Goal: Task Accomplishment & Management: Use online tool/utility

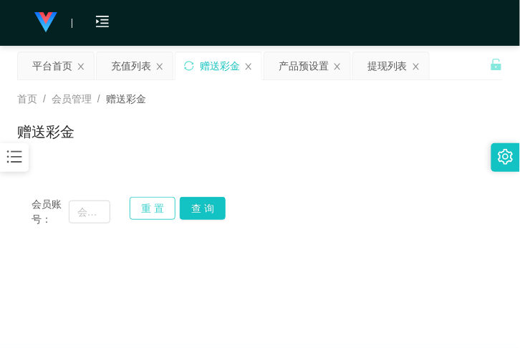
scroll to position [52, 0]
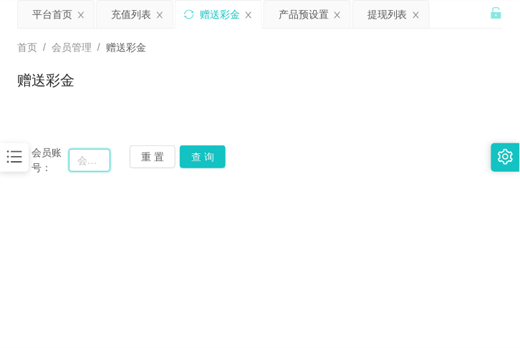
click at [85, 156] on input "text" at bounding box center [90, 160] width 42 height 23
paste input "paulyts"
type input "paulyts"
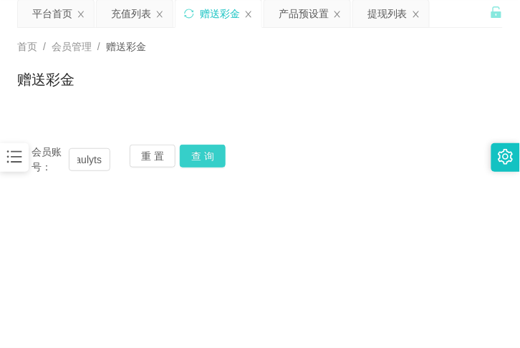
scroll to position [0, 0]
click at [211, 160] on button "查 询" at bounding box center [203, 156] width 46 height 23
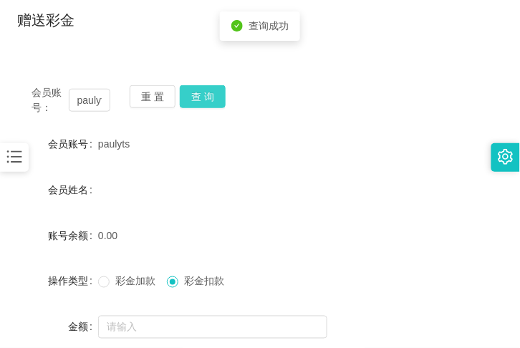
scroll to position [105, 0]
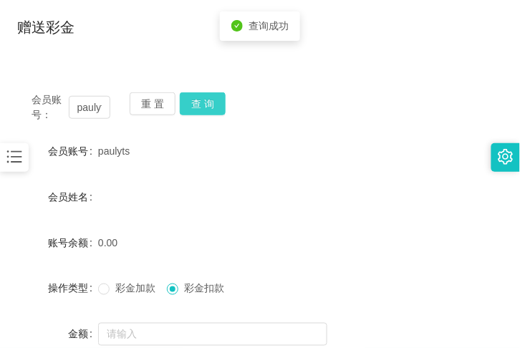
click at [198, 104] on button "查 询" at bounding box center [203, 103] width 46 height 23
click at [210, 106] on button "查 询" at bounding box center [203, 103] width 46 height 23
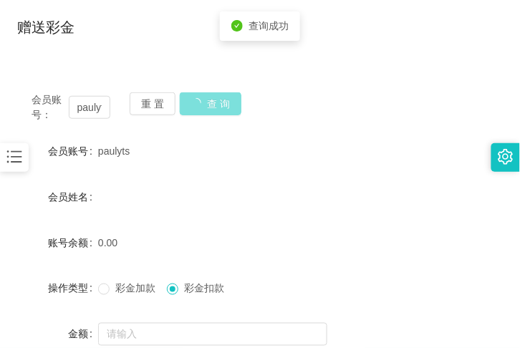
click at [210, 106] on button "查 询" at bounding box center [211, 103] width 62 height 23
click at [210, 106] on div "会员账号： paulyts 重 置 查 询" at bounding box center [260, 107] width 486 height 30
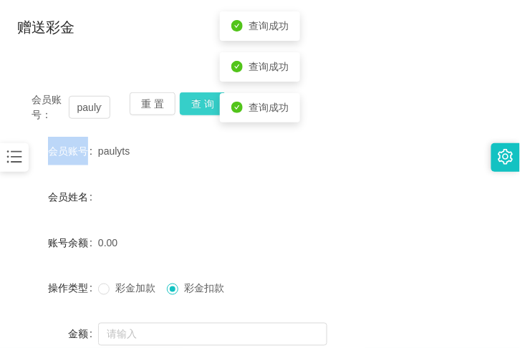
click at [210, 106] on button "查 询" at bounding box center [203, 103] width 46 height 23
click at [210, 106] on div "会员账号： paulyts 重 置 查 询" at bounding box center [260, 107] width 486 height 30
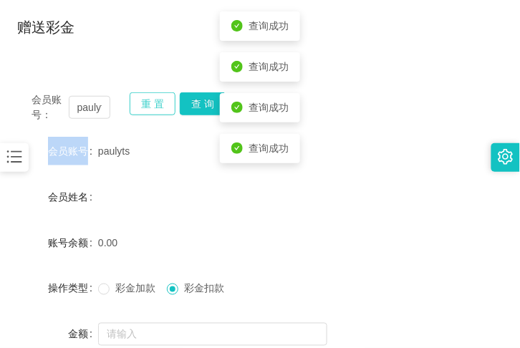
click at [152, 97] on button "重 置" at bounding box center [153, 103] width 46 height 23
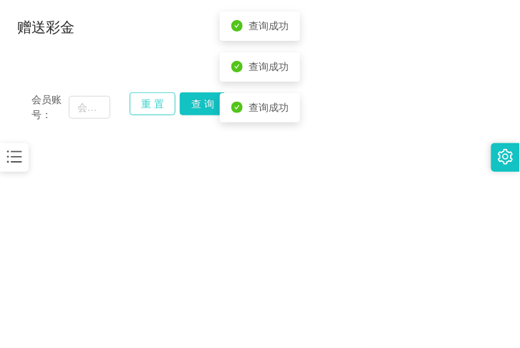
click at [156, 99] on button "重 置" at bounding box center [153, 103] width 46 height 23
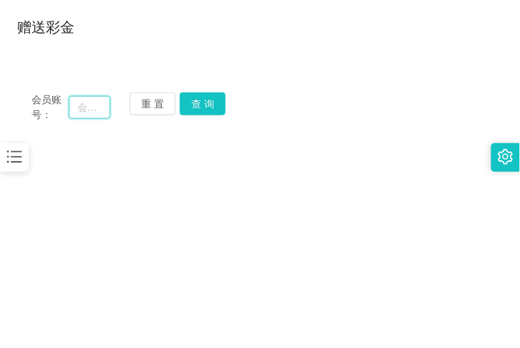
click at [96, 110] on input "text" at bounding box center [90, 107] width 42 height 23
paste input "account"
type input "account"
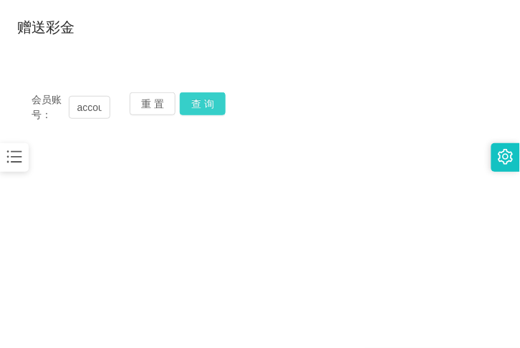
click at [199, 110] on button "查 询" at bounding box center [203, 103] width 46 height 23
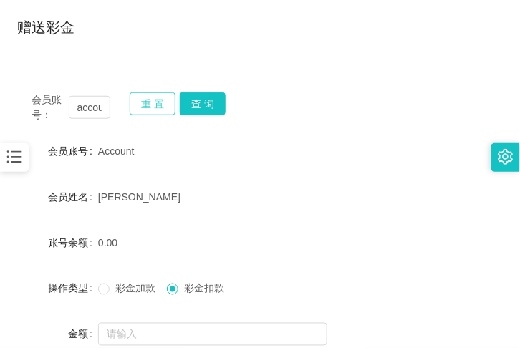
click at [152, 104] on button "重 置" at bounding box center [153, 103] width 46 height 23
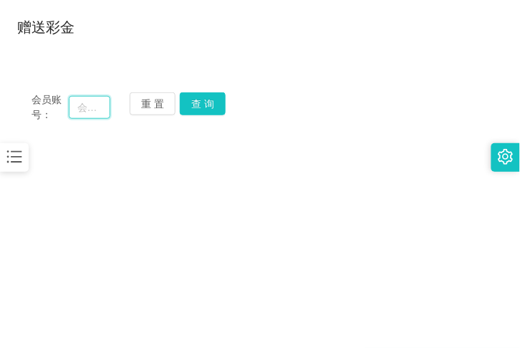
click at [73, 104] on input "text" at bounding box center [90, 107] width 42 height 23
paste input "0173672239"
type input "0173672239"
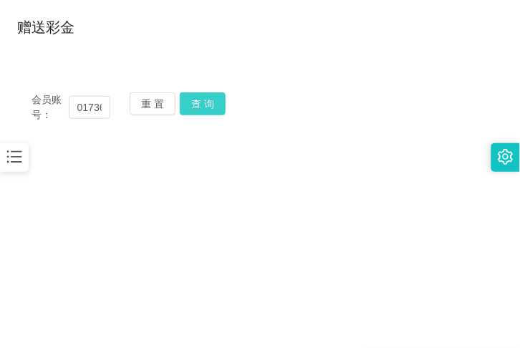
click at [206, 102] on button "查 询" at bounding box center [203, 103] width 46 height 23
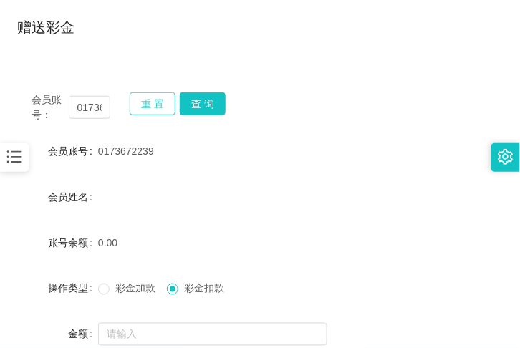
click at [173, 104] on button "重 置" at bounding box center [153, 103] width 46 height 23
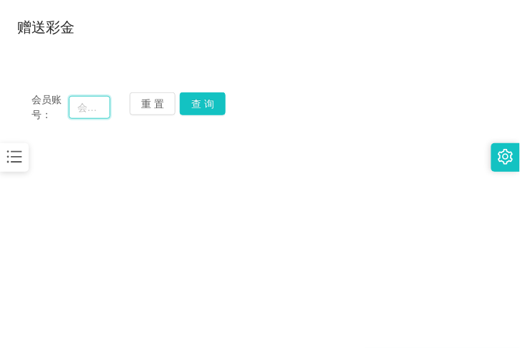
click at [85, 112] on input "text" at bounding box center [90, 107] width 42 height 23
paste input "khoo7739"
type input "khoo7739"
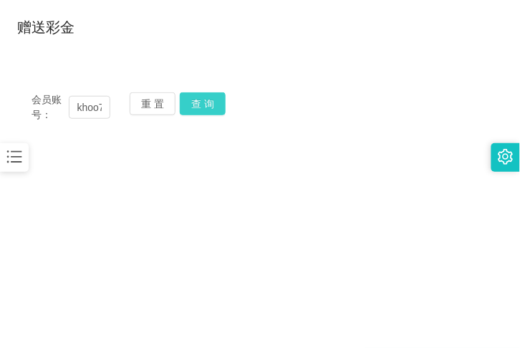
click at [196, 96] on button "查 询" at bounding box center [203, 103] width 46 height 23
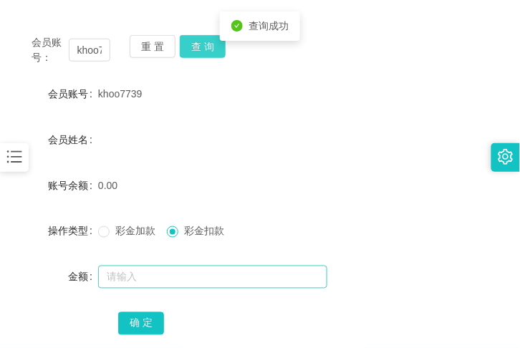
scroll to position [157, 0]
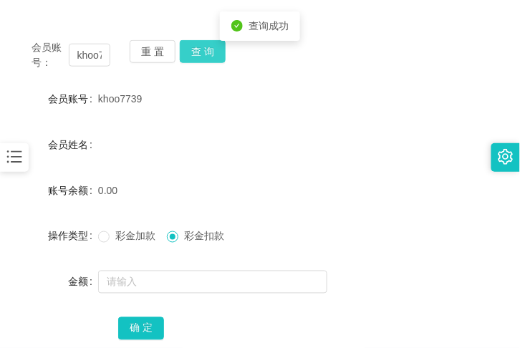
click at [211, 52] on button "查 询" at bounding box center [203, 51] width 46 height 23
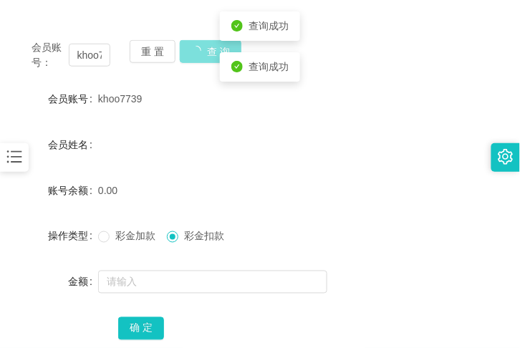
click at [211, 52] on button "查 询" at bounding box center [211, 51] width 62 height 23
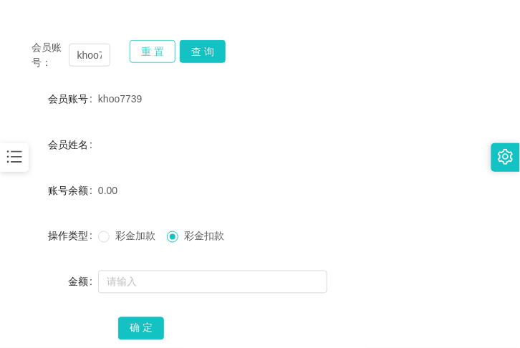
click at [163, 48] on button "重 置" at bounding box center [153, 51] width 46 height 23
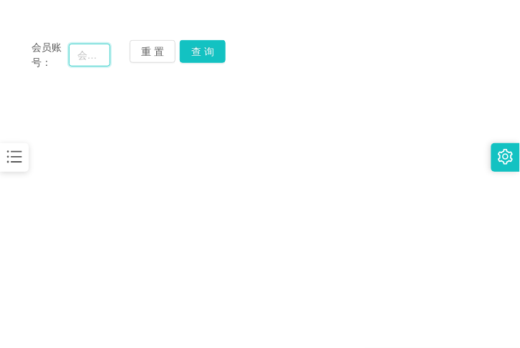
click at [75, 51] on input "text" at bounding box center [90, 55] width 42 height 23
paste input "0173672239"
type input "0173672239"
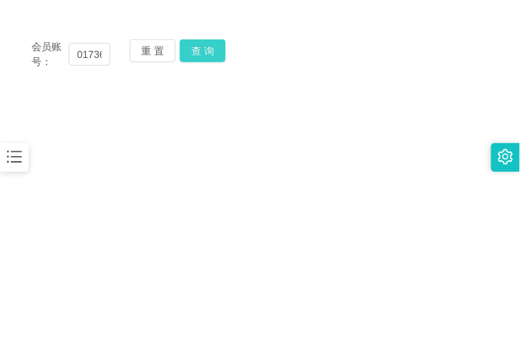
click at [212, 55] on button "查 询" at bounding box center [203, 50] width 46 height 23
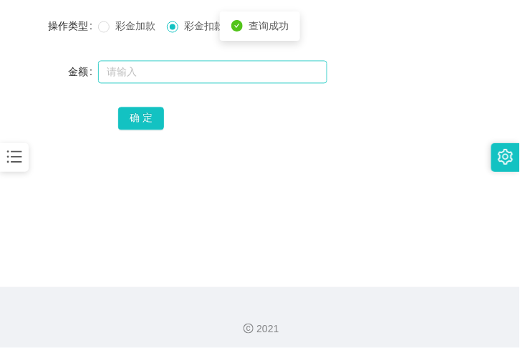
scroll to position [315, 0]
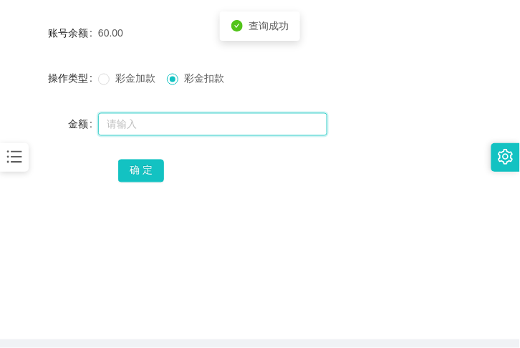
click at [195, 113] on input "text" at bounding box center [212, 124] width 229 height 23
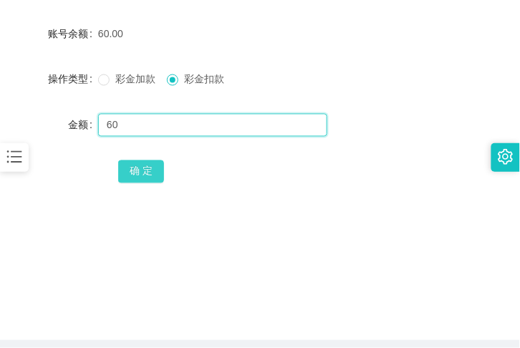
type input "60"
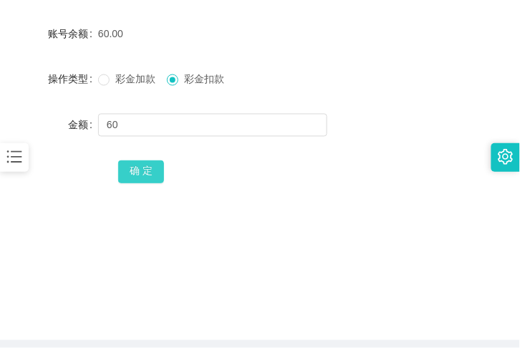
click at [140, 174] on button "确 定" at bounding box center [141, 172] width 46 height 23
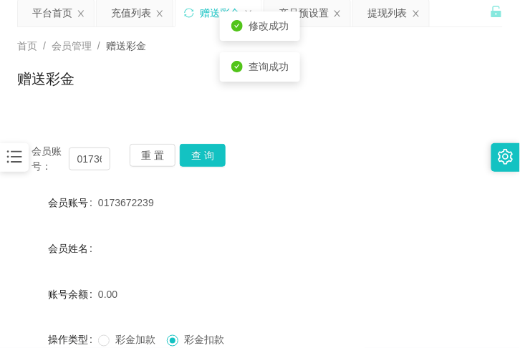
scroll to position [52, 0]
click at [163, 140] on div "会员账号： 0173672239 重 置 查 询 会员账号 0173672239 会员姓名 账号余额 0.00 操作类型 彩金加款 彩金扣款 金额 确 定" at bounding box center [260, 304] width 486 height 348
click at [161, 145] on button "重 置" at bounding box center [153, 156] width 46 height 23
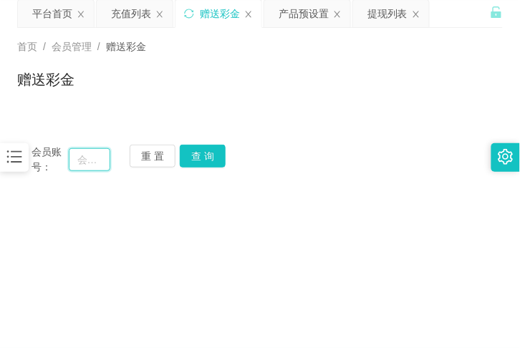
click at [82, 151] on input "text" at bounding box center [90, 159] width 42 height 23
paste input "paulyts"
type input "paulyts"
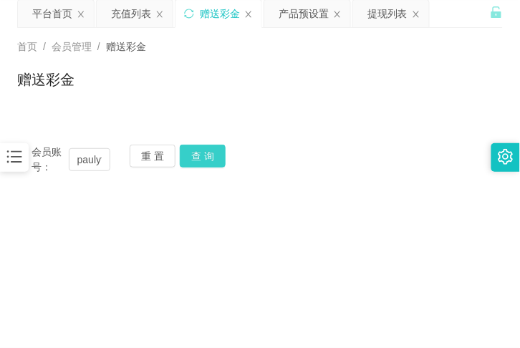
click at [221, 155] on button "查 询" at bounding box center [203, 156] width 46 height 23
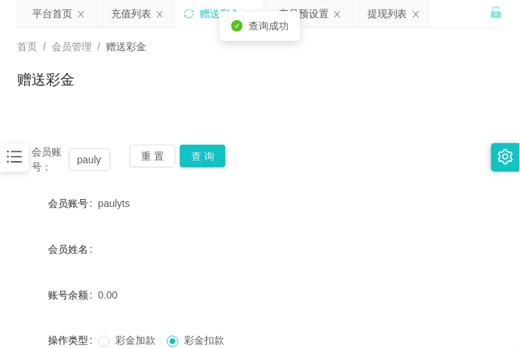
click at [183, 204] on div "paulyts" at bounding box center [240, 203] width 284 height 29
click at [148, 138] on div "会员账号： paulyts 重 置 查 询 会员账号 paulyts 会员姓名 账号余额 0.00 操作类型 彩金加款 彩金扣款 金额 确 定" at bounding box center [260, 304] width 486 height 348
click at [147, 147] on button "重 置" at bounding box center [153, 156] width 46 height 23
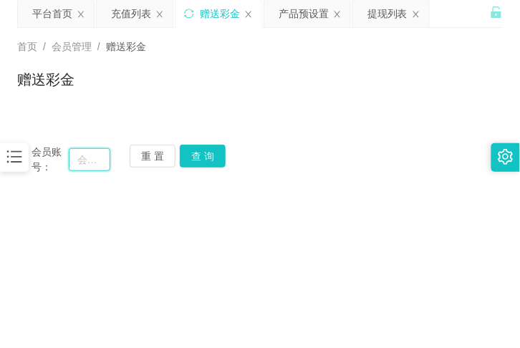
drag, startPoint x: 84, startPoint y: 166, endPoint x: 91, endPoint y: 163, distance: 7.7
click at [85, 167] on input "text" at bounding box center [90, 159] width 42 height 23
paste input "0183928602"
type input "0183928602"
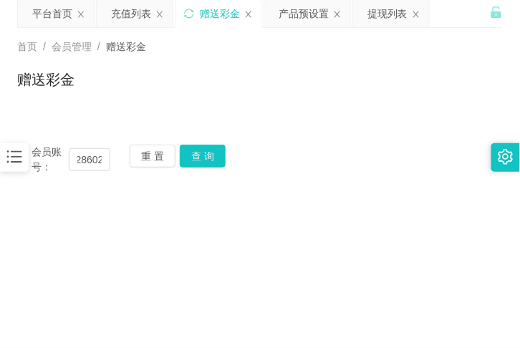
scroll to position [0, 0]
click at [226, 165] on div "会员账号： 0183928602 重 置 查 询" at bounding box center [260, 160] width 486 height 30
click at [209, 161] on button "查 询" at bounding box center [203, 156] width 46 height 23
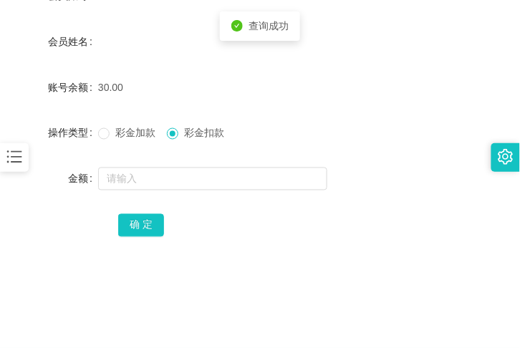
scroll to position [262, 0]
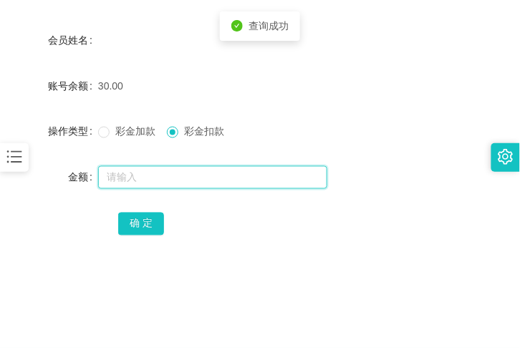
click at [170, 178] on input "text" at bounding box center [212, 177] width 229 height 23
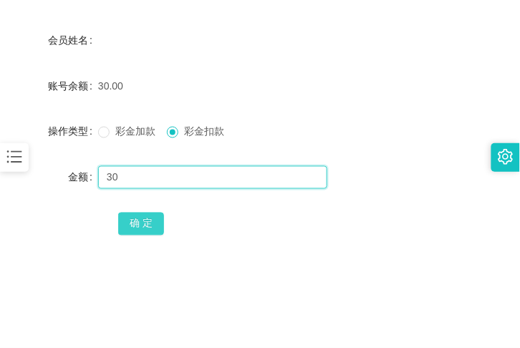
type input "30"
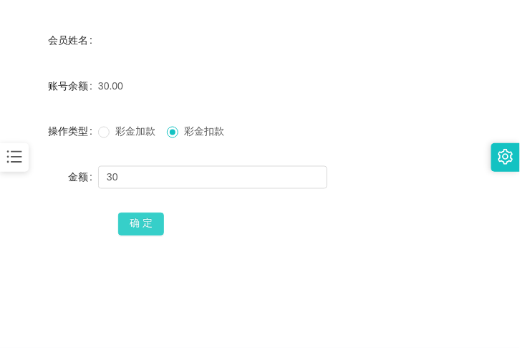
click at [163, 224] on button "确 定" at bounding box center [141, 224] width 46 height 23
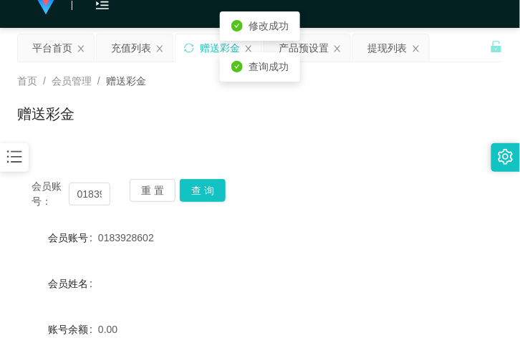
scroll to position [0, 0]
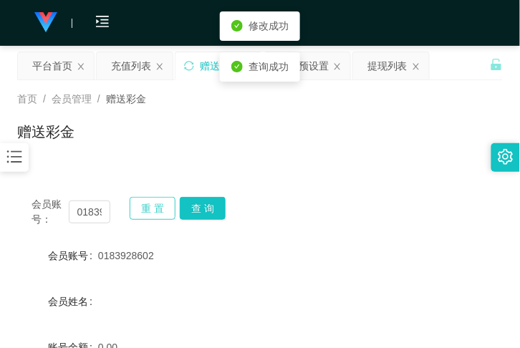
click at [140, 206] on button "重 置" at bounding box center [153, 208] width 46 height 23
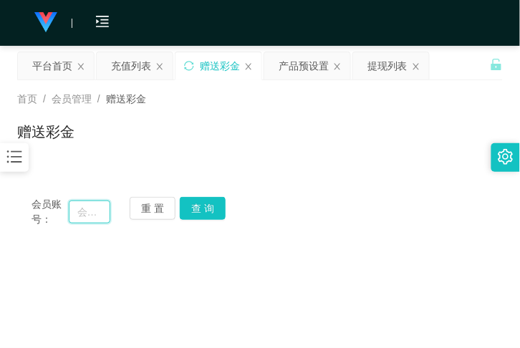
click at [90, 206] on input "text" at bounding box center [90, 212] width 42 height 23
paste input "chongyee"
type input "chongyee"
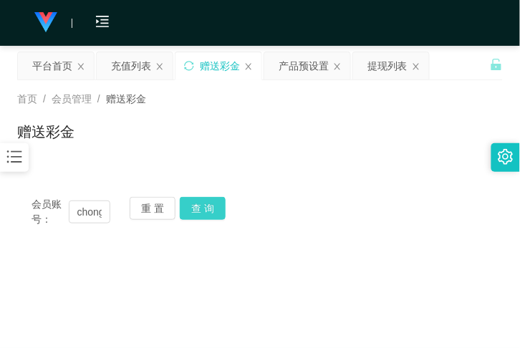
click at [211, 216] on button "查 询" at bounding box center [203, 208] width 46 height 23
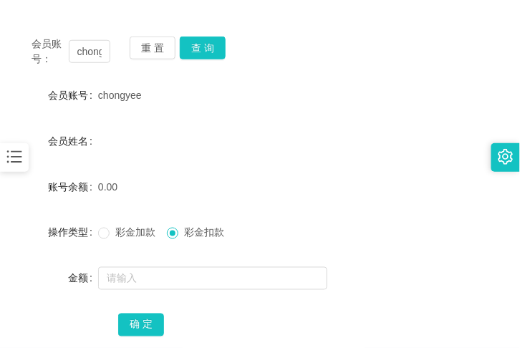
scroll to position [157, 0]
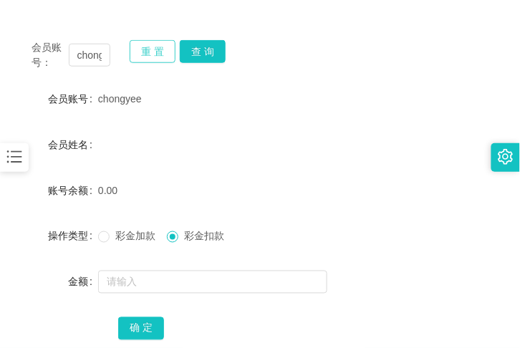
click at [149, 54] on button "重 置" at bounding box center [153, 51] width 46 height 23
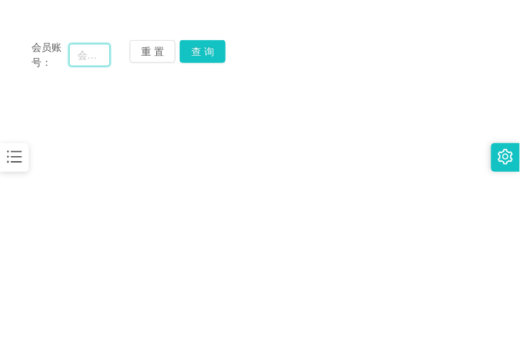
click at [86, 53] on input "text" at bounding box center [90, 55] width 42 height 23
paste input "khoo7739"
type input "khoo7739"
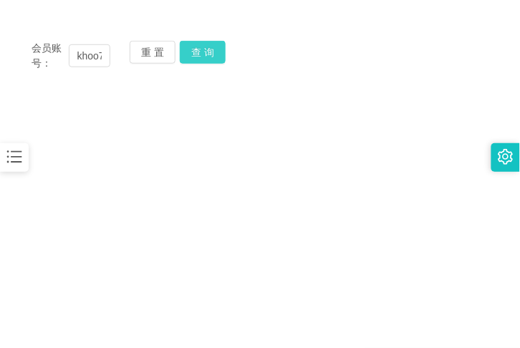
click at [197, 58] on button "查 询" at bounding box center [203, 52] width 46 height 23
